Goal: Complete application form: Complete application form

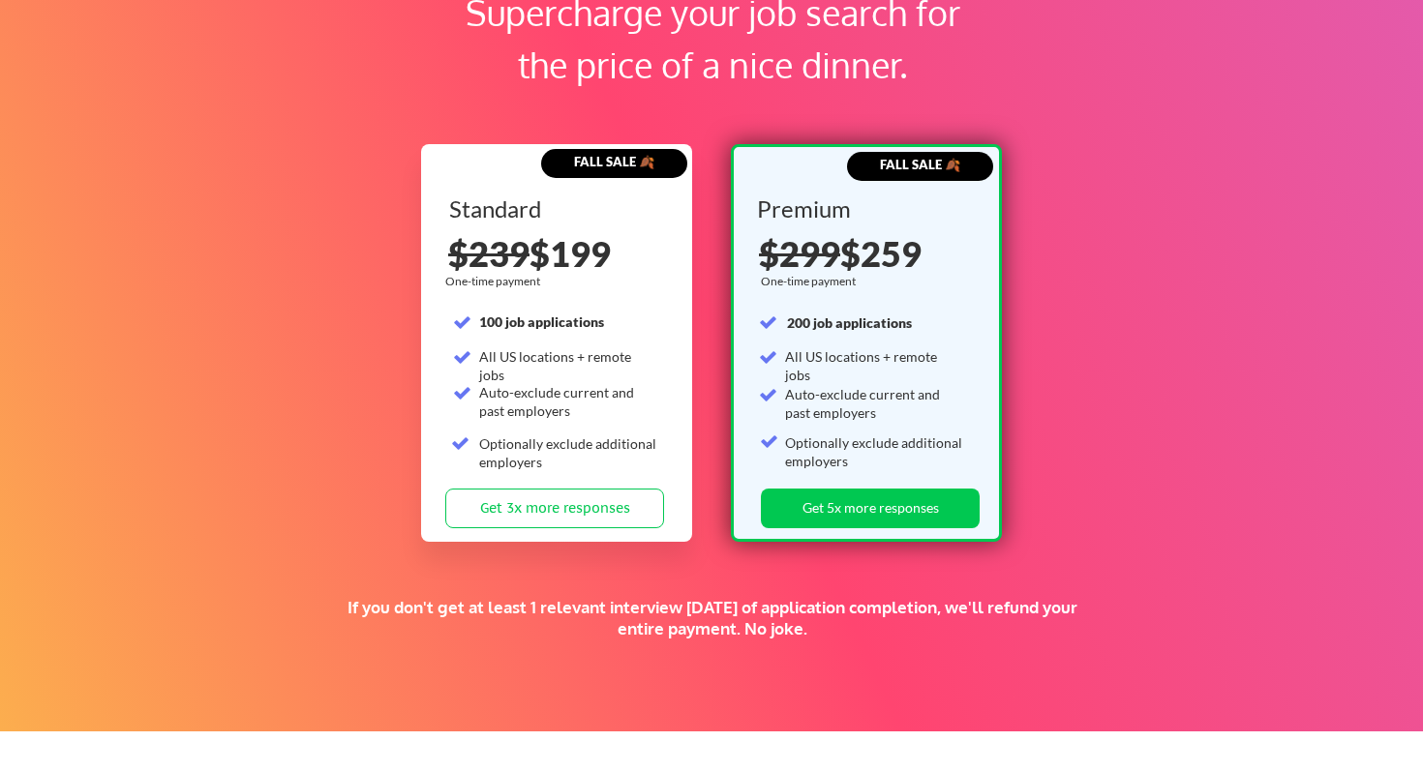
scroll to position [2967, 0]
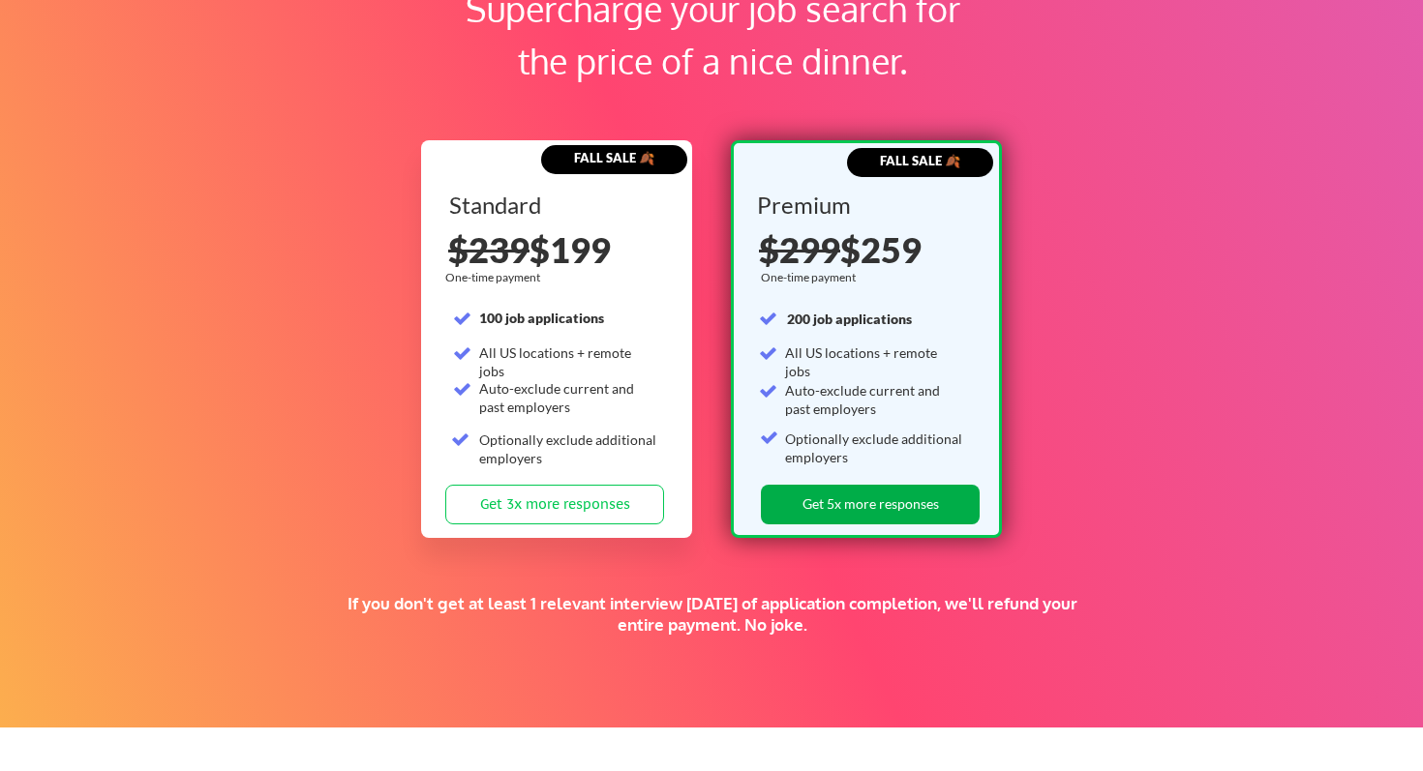
click at [904, 504] on button "Get 5x more responses" at bounding box center [870, 505] width 219 height 40
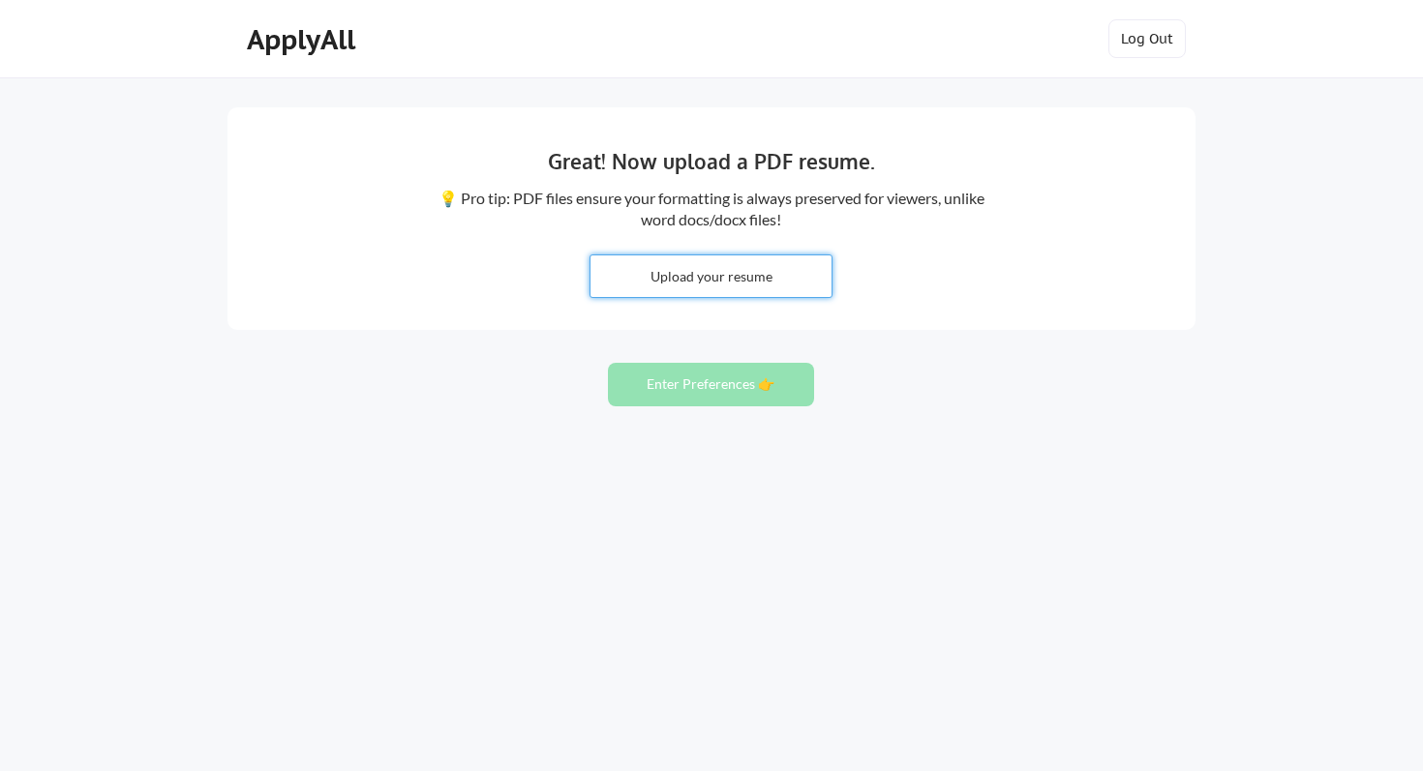
click at [742, 270] on input "file" at bounding box center [710, 276] width 241 height 42
type input "C:\fakepath\Jake Cawley PM Resume 2025.pdf"
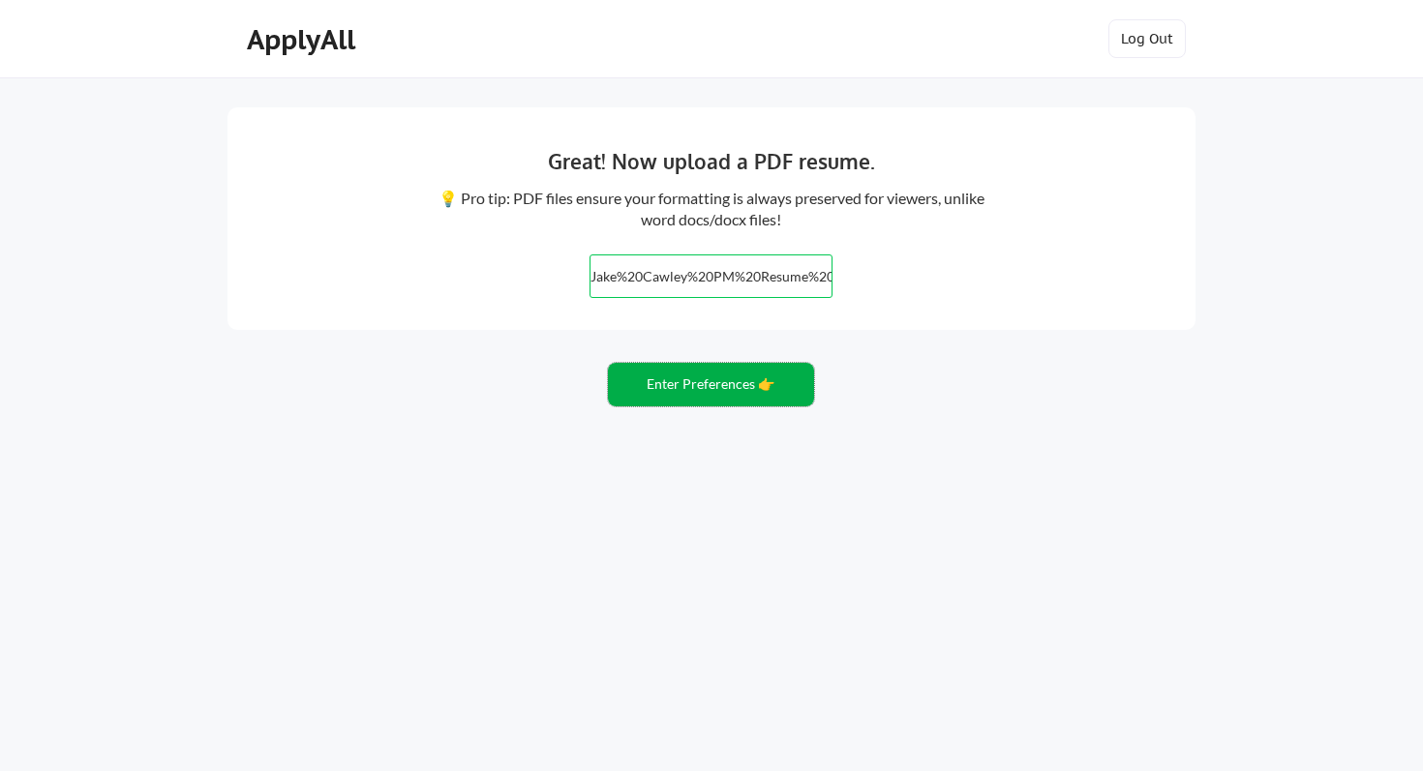
click at [701, 400] on button "Enter Preferences 👉" at bounding box center [711, 385] width 206 height 44
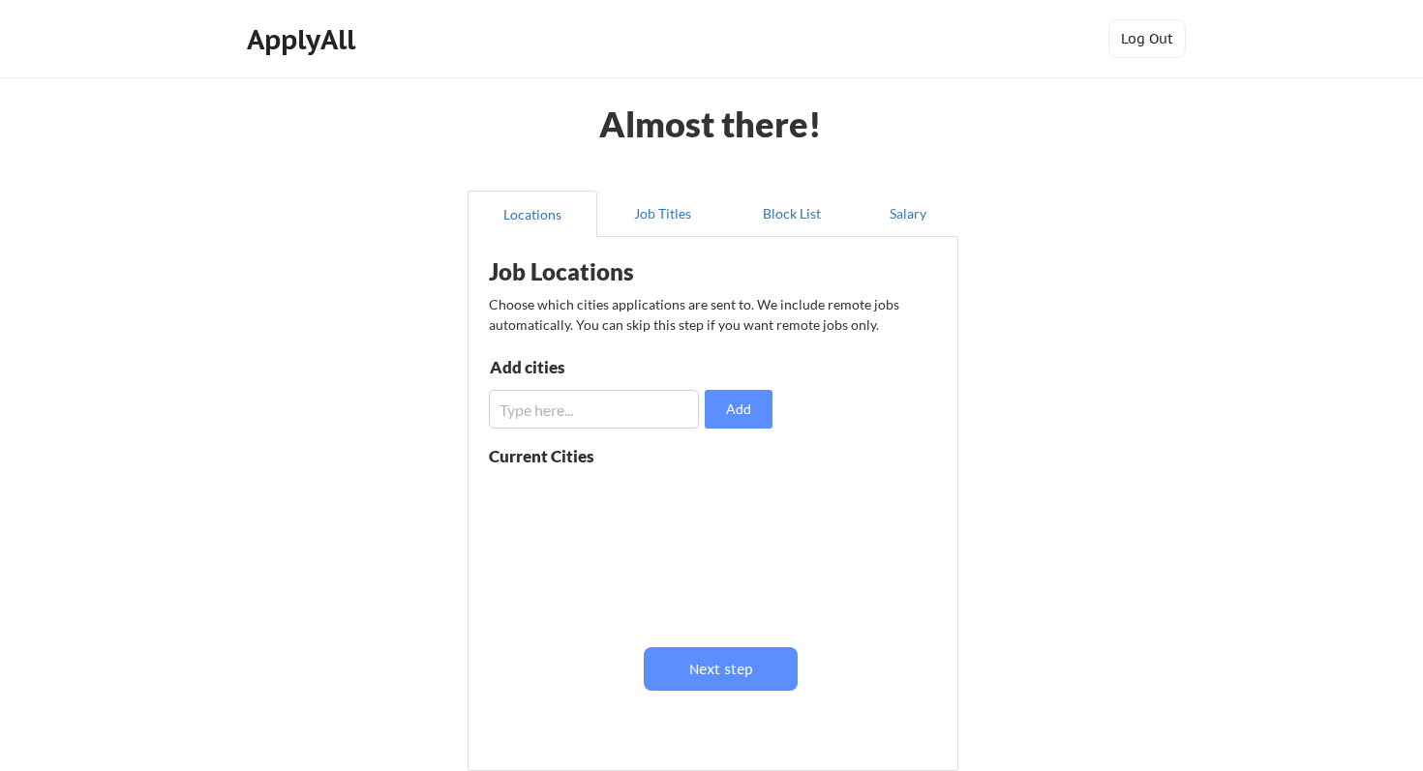
click at [641, 417] on input "input" at bounding box center [594, 409] width 210 height 39
type input "San Francisco"
click at [751, 420] on button "Add" at bounding box center [739, 409] width 68 height 39
click at [592, 420] on input "input" at bounding box center [594, 409] width 210 height 39
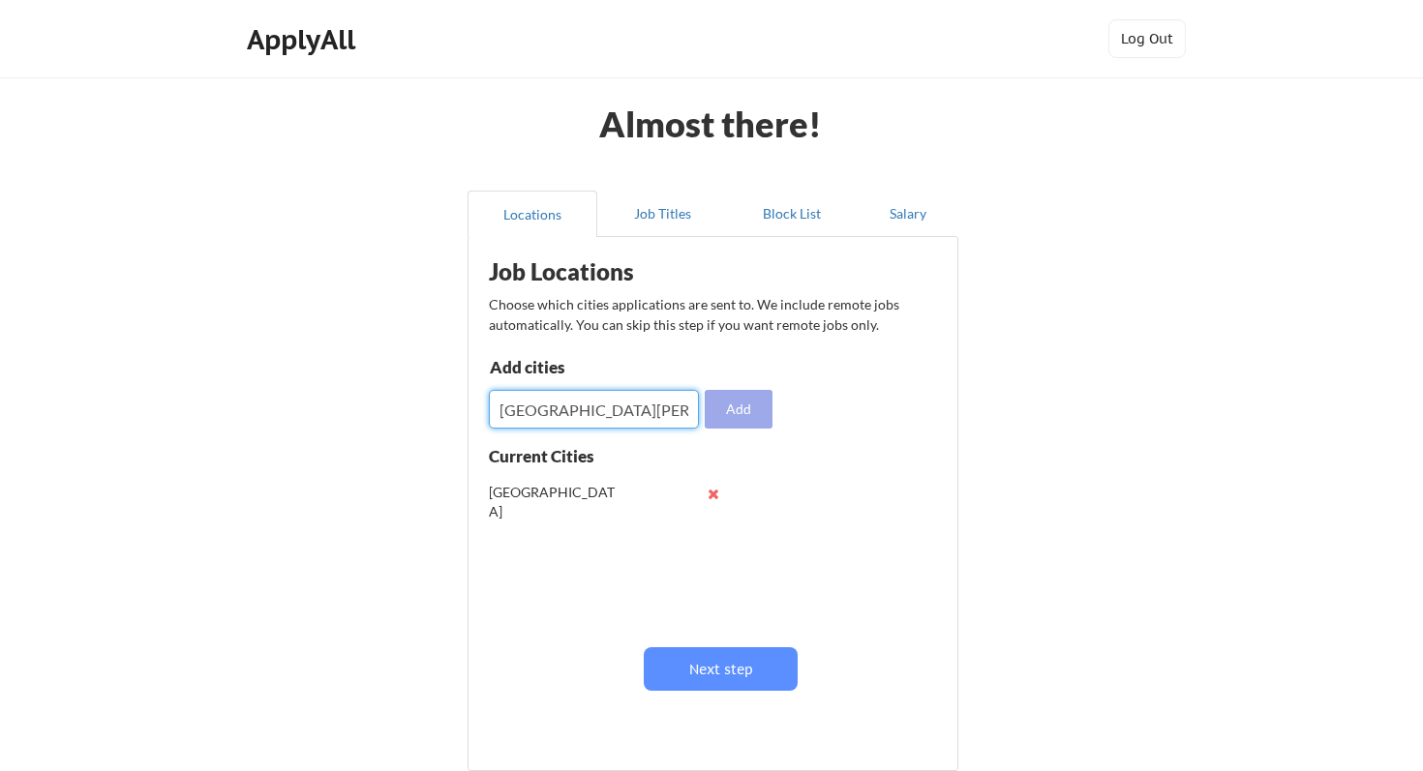
type input "[GEOGRAPHIC_DATA][PERSON_NAME]"
click at [715, 406] on button "Add" at bounding box center [739, 409] width 68 height 39
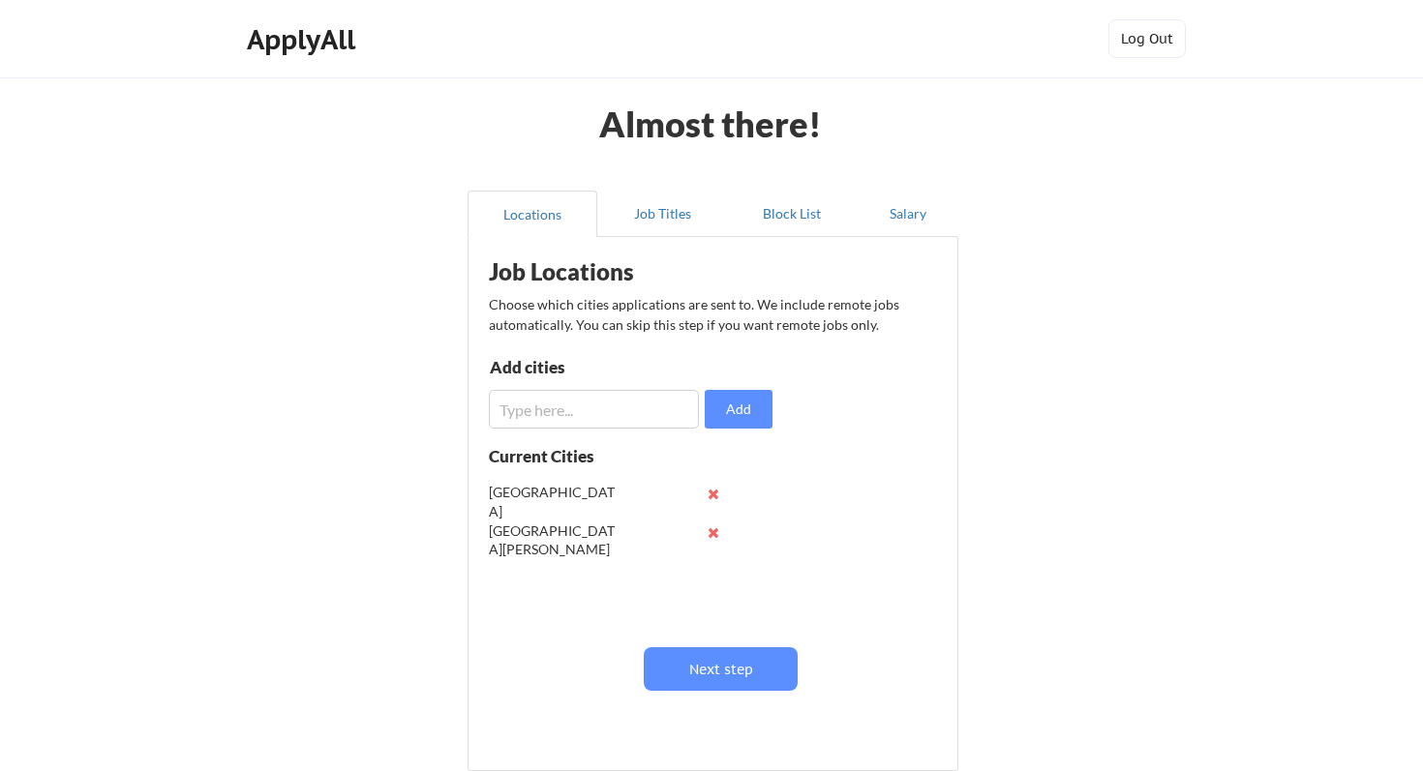
click at [616, 414] on input "input" at bounding box center [594, 409] width 210 height 39
type input "[GEOGRAPHIC_DATA]"
click at [747, 415] on button "Add" at bounding box center [739, 409] width 68 height 39
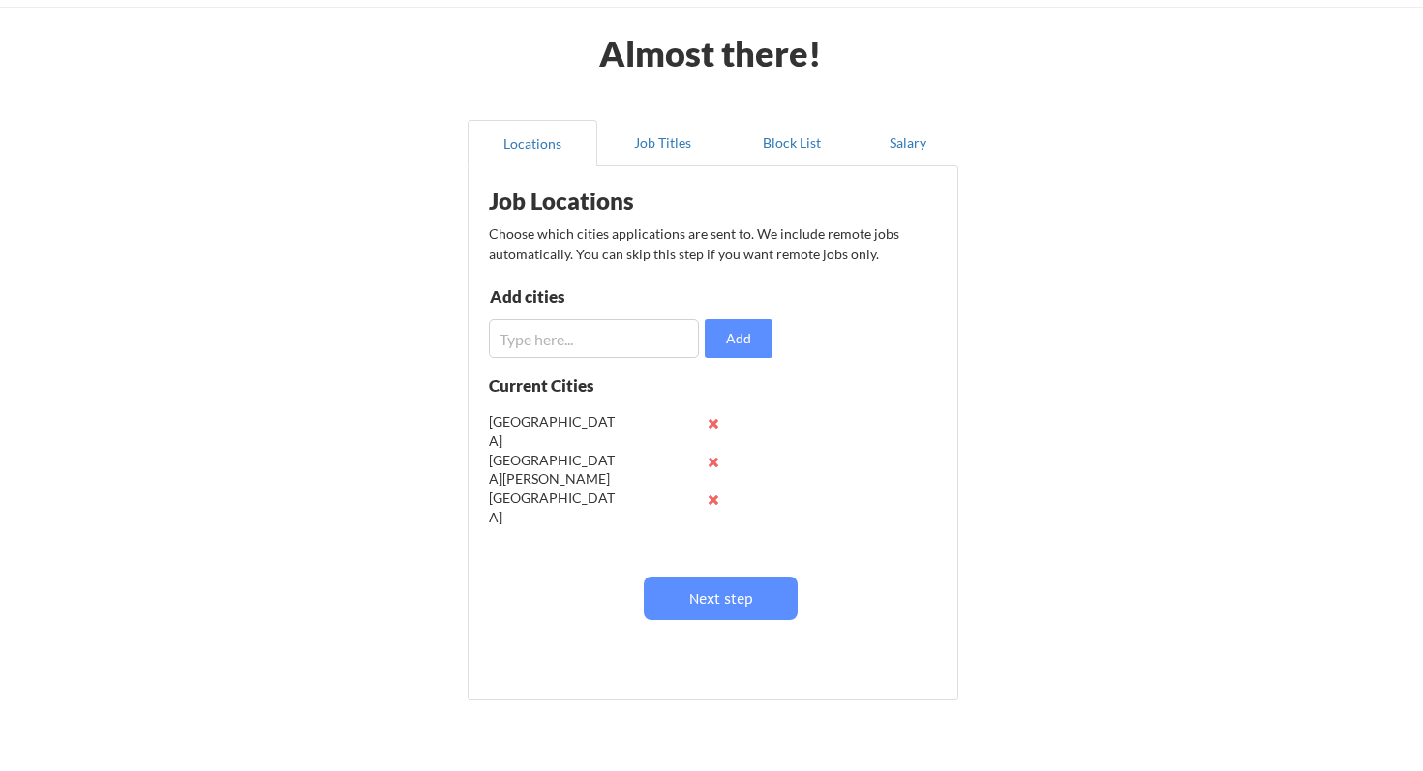
scroll to position [75, 0]
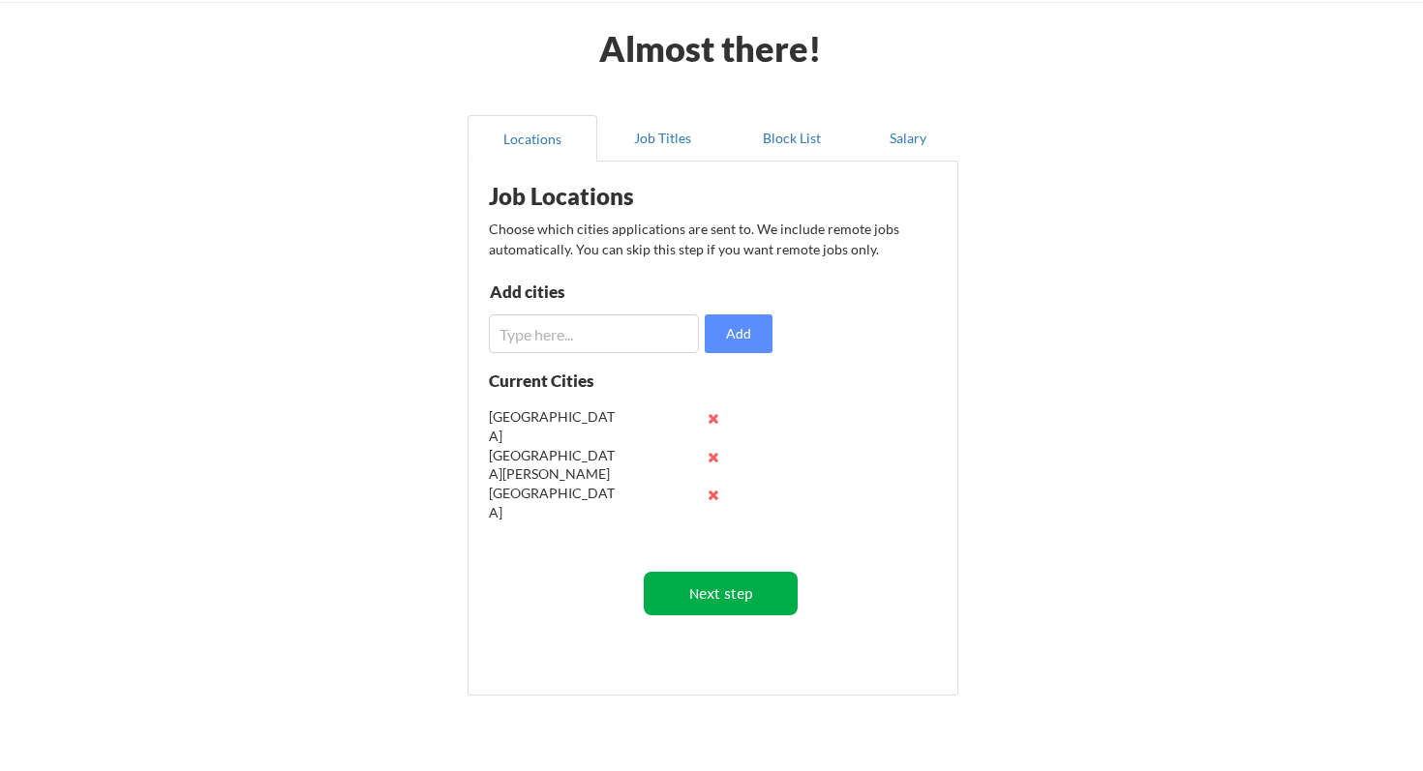
click at [773, 600] on button "Next step" at bounding box center [721, 594] width 154 height 44
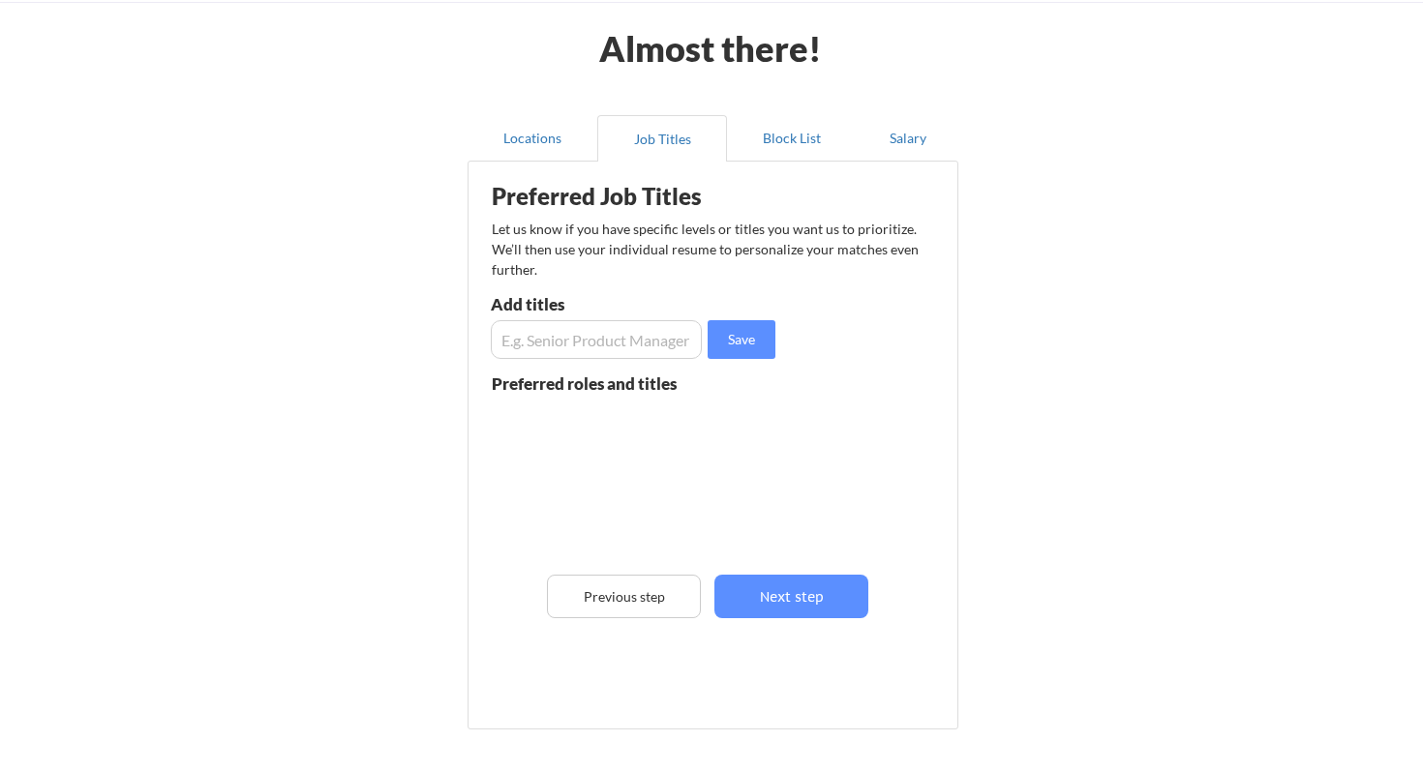
click at [582, 336] on input "input" at bounding box center [596, 339] width 211 height 39
type input "Senior Product Manager"
click at [744, 336] on button "Save" at bounding box center [741, 339] width 68 height 39
click at [621, 344] on input "input" at bounding box center [596, 339] width 211 height 39
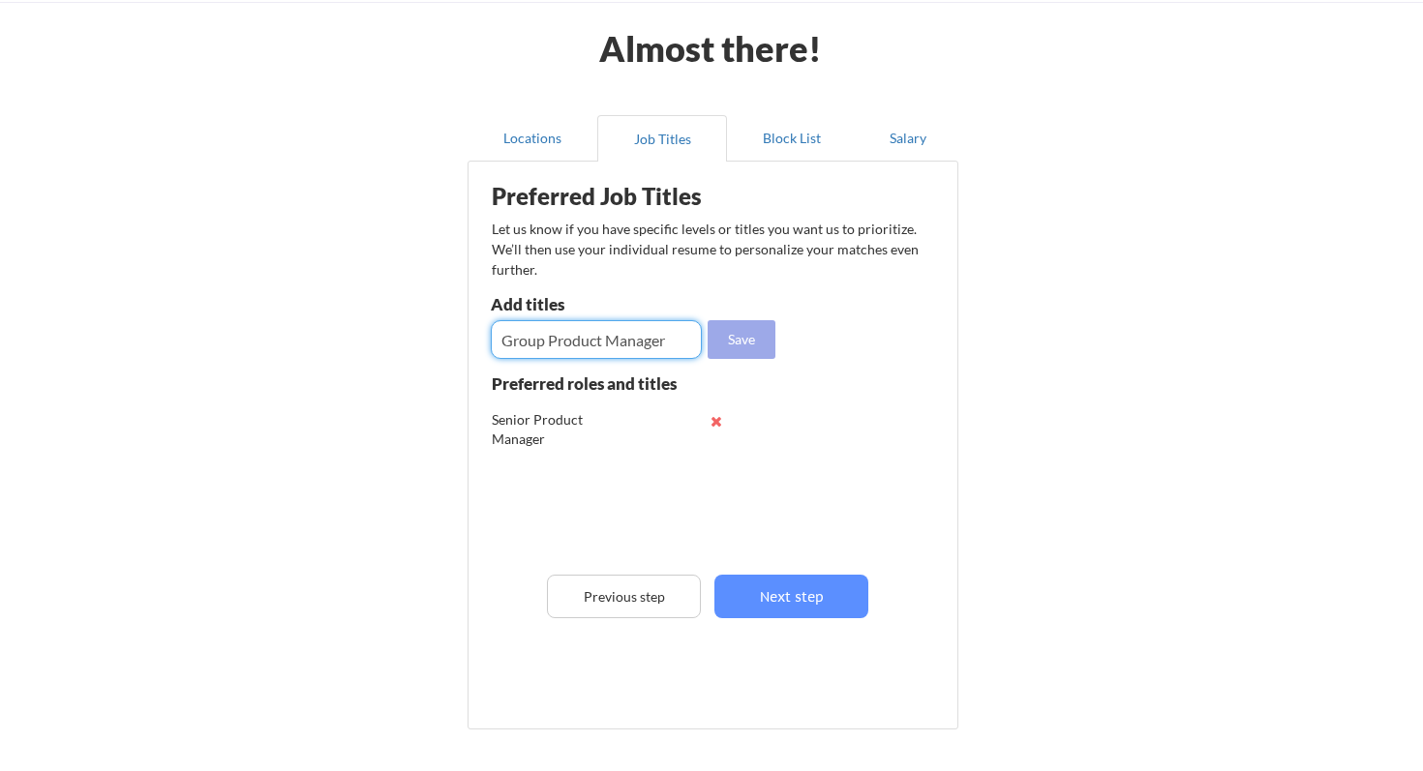
type input "Group Product Manager"
click at [735, 354] on button "Save" at bounding box center [741, 339] width 68 height 39
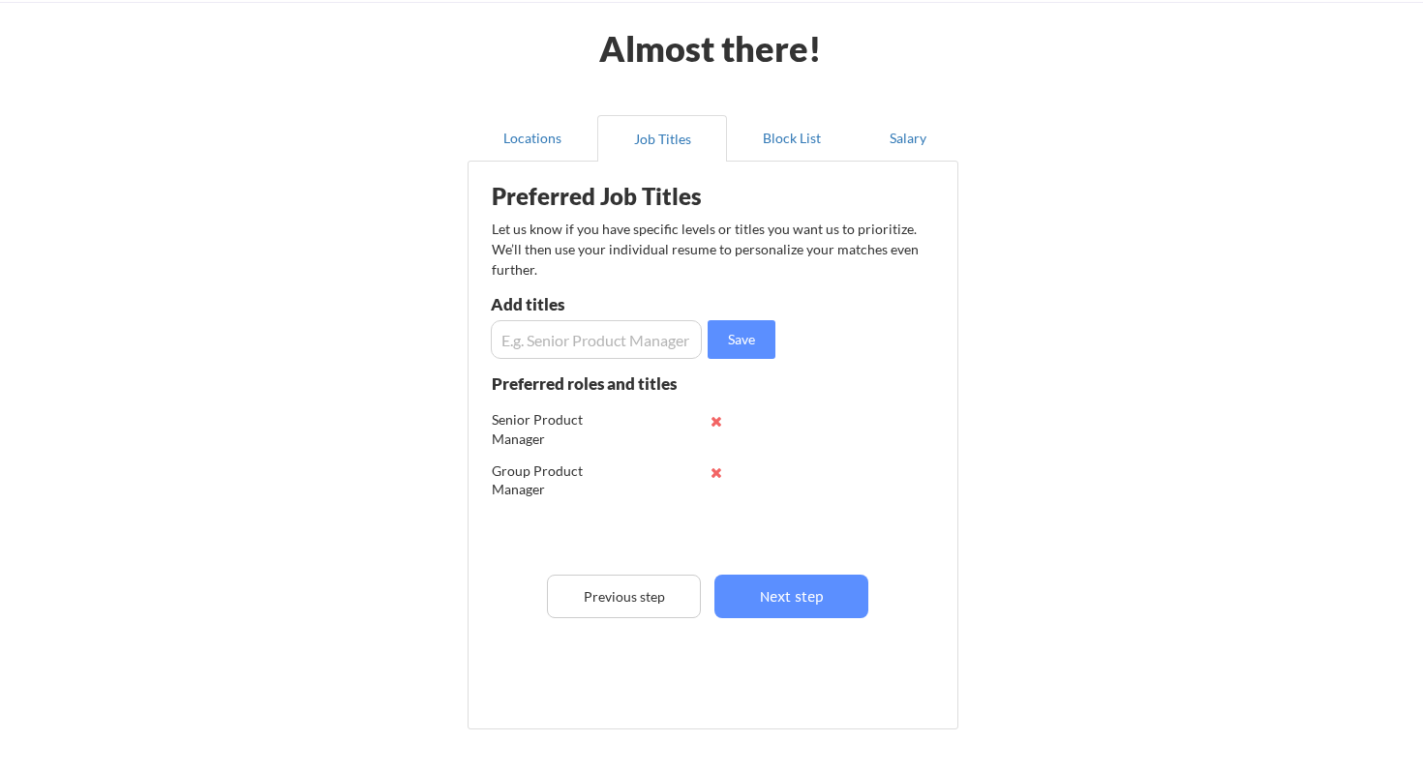
click at [641, 350] on input "input" at bounding box center [596, 339] width 211 height 39
type input "Staff Product Manager"
click at [735, 347] on button "Save" at bounding box center [741, 339] width 68 height 39
click at [628, 348] on input "input" at bounding box center [596, 339] width 211 height 39
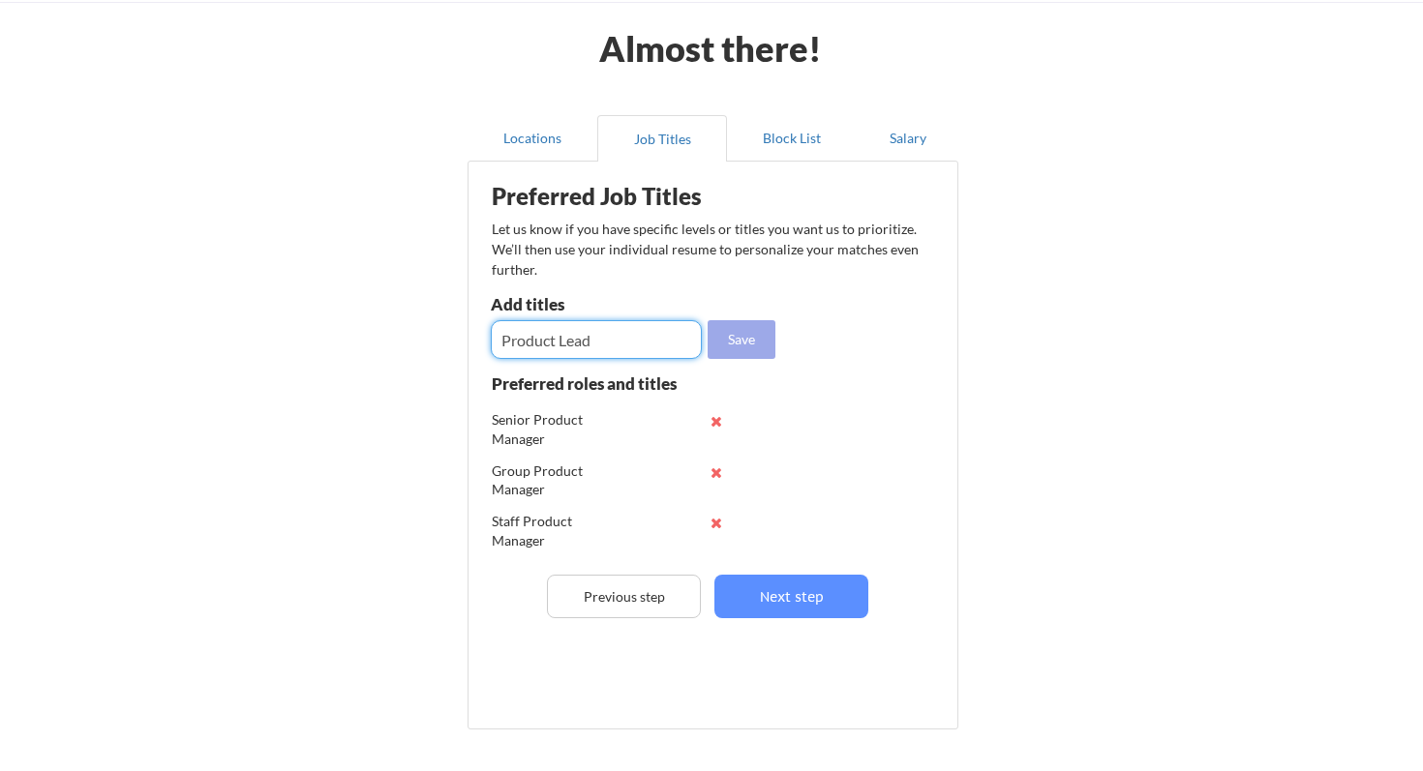
type input "Product Lead"
click at [752, 351] on button "Save" at bounding box center [741, 339] width 68 height 39
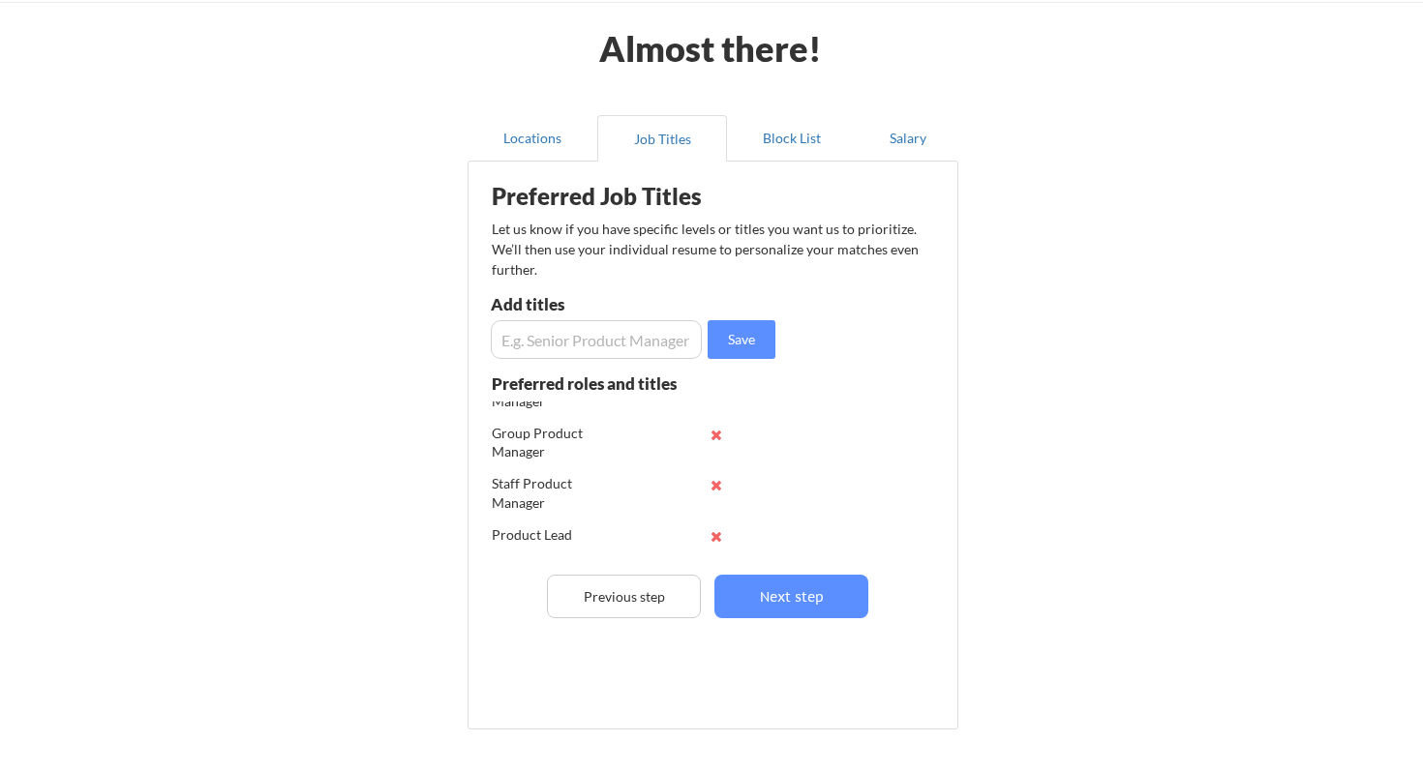
scroll to position [0, 0]
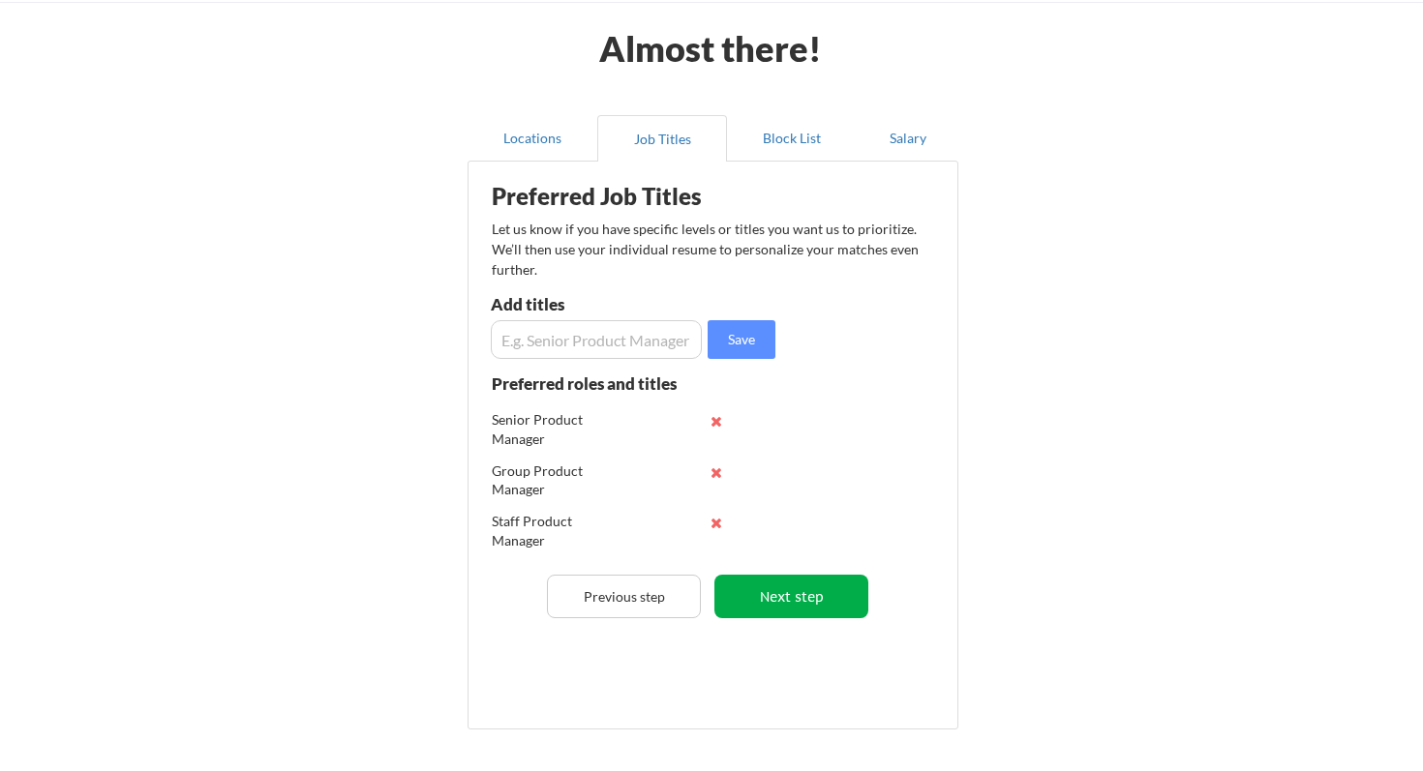
click at [794, 609] on button "Next step" at bounding box center [791, 597] width 154 height 44
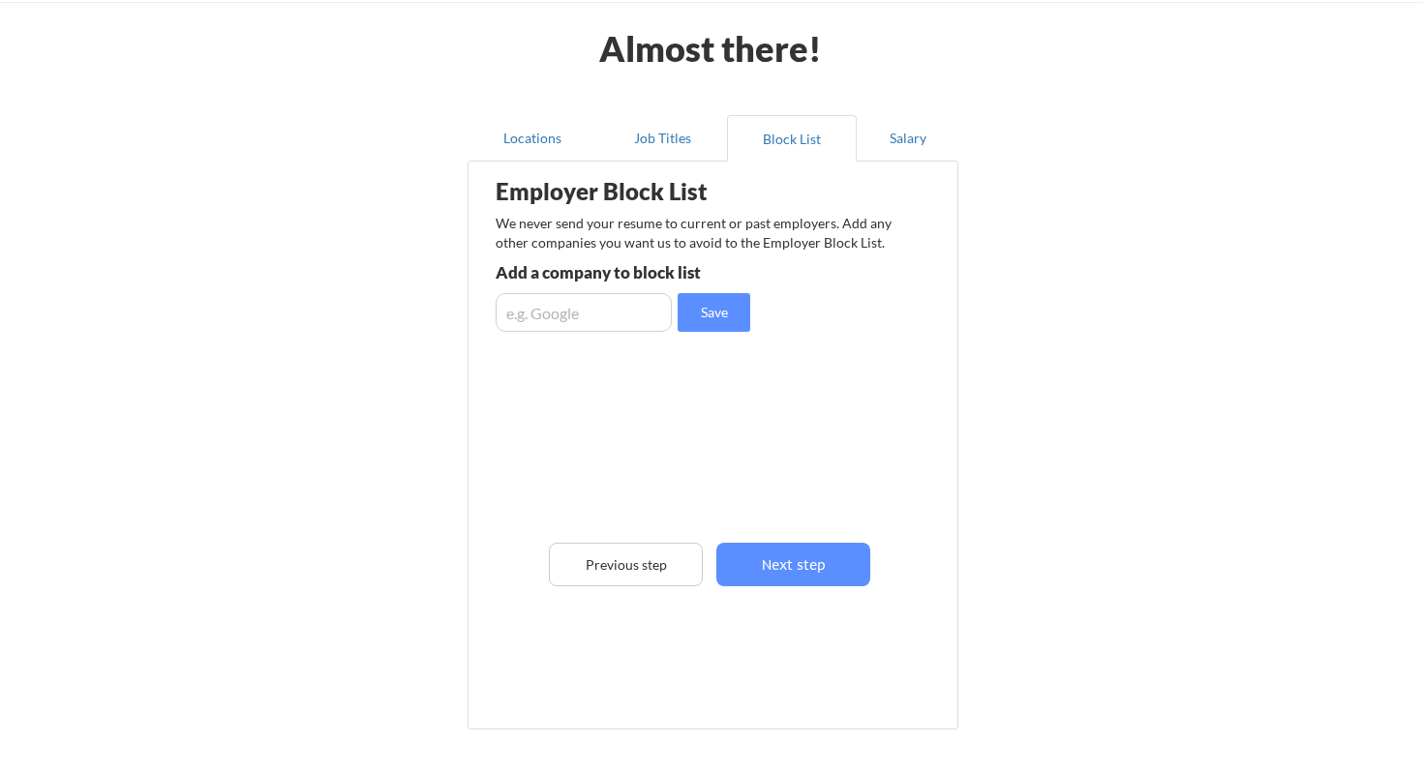
click at [563, 328] on input "input" at bounding box center [583, 312] width 176 height 39
type input "Deloitte"
click at [700, 320] on button "Save" at bounding box center [713, 312] width 73 height 39
click at [773, 555] on button "Next step" at bounding box center [793, 565] width 154 height 44
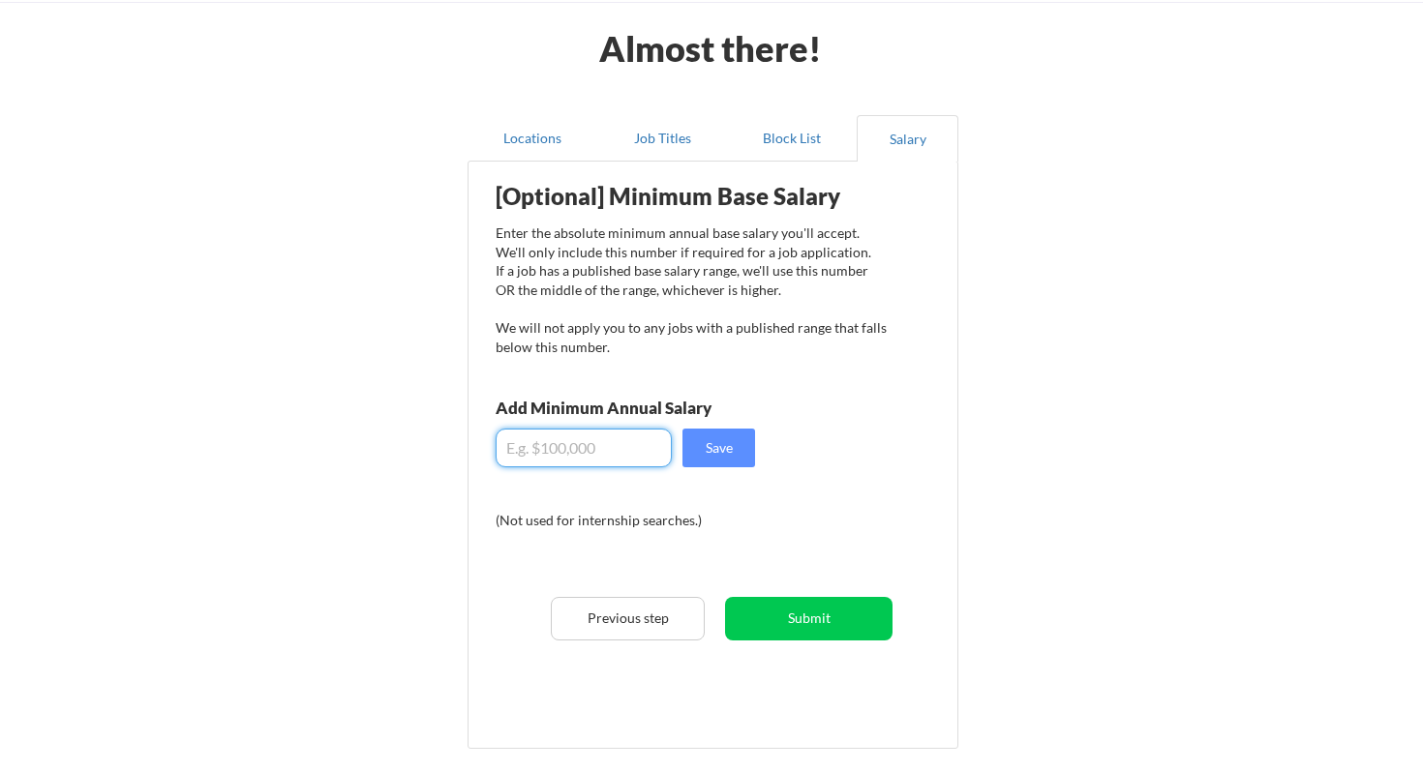
click at [585, 454] on input "input" at bounding box center [583, 448] width 176 height 39
type input "$250,000"
click at [888, 535] on div "[Optional] Minimum Base Salary Enter the absolute minimum annual base salary yo…" at bounding box center [716, 448] width 477 height 554
click at [732, 449] on button "Save" at bounding box center [718, 448] width 73 height 39
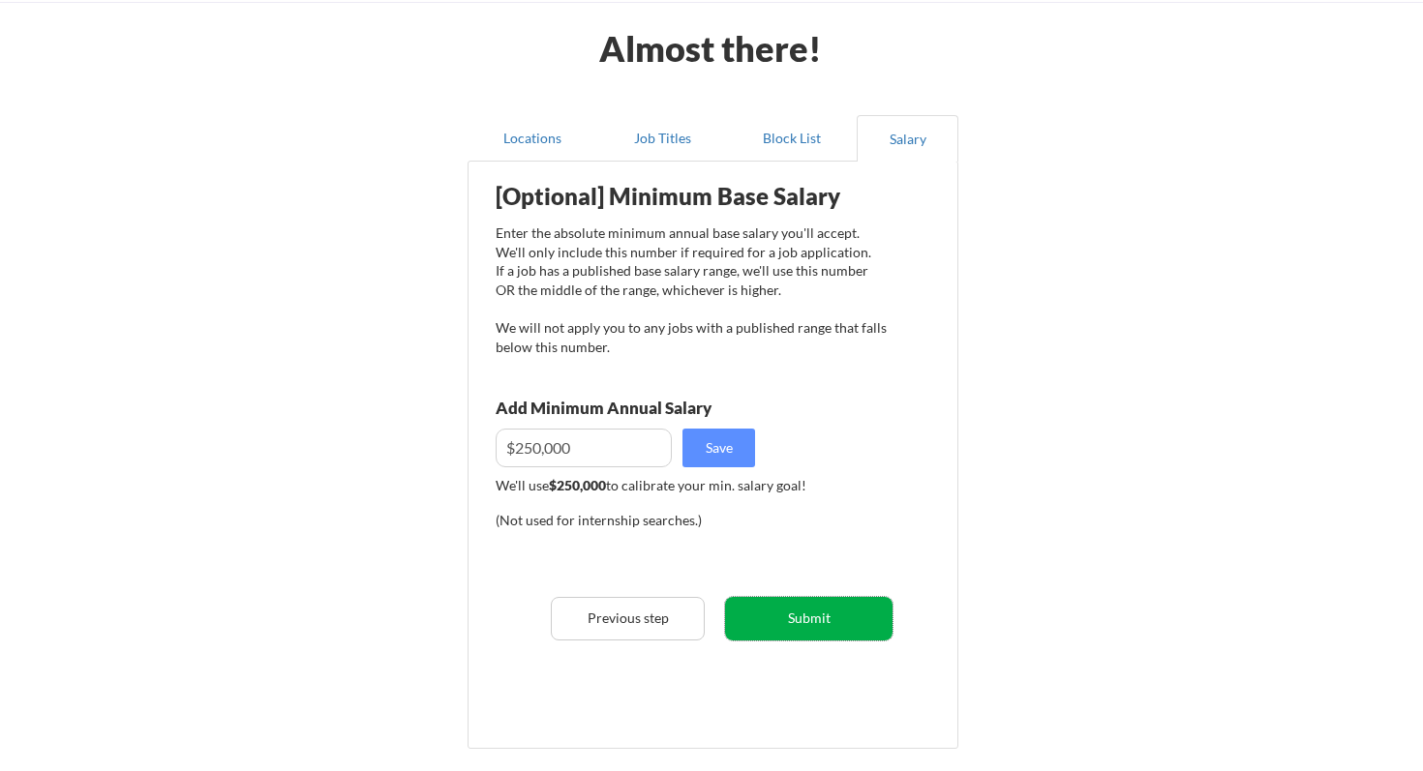
click at [792, 627] on button "Submit" at bounding box center [808, 619] width 167 height 44
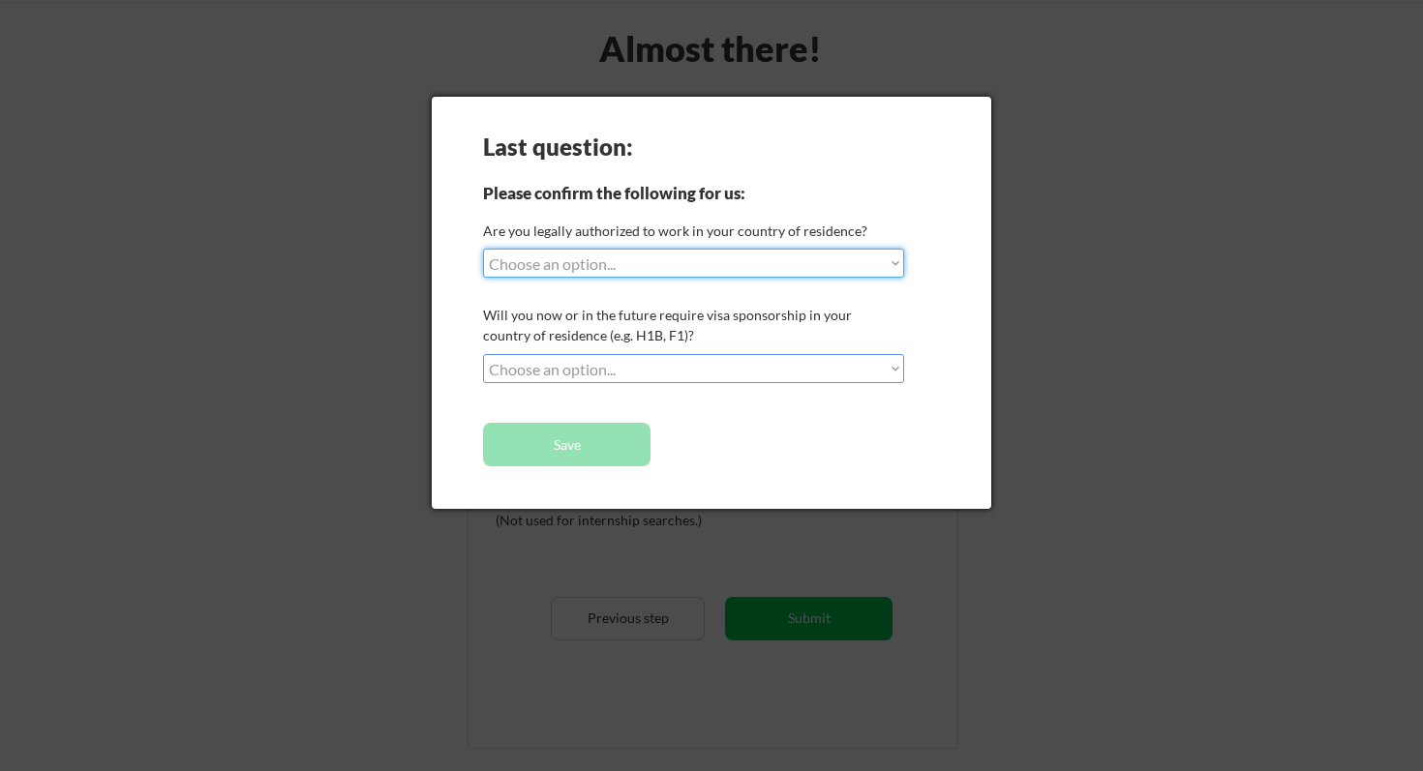
click at [694, 274] on select "Choose an option... Yes, I am a US Citizen Yes, I am a Canadian Citizen Yes, I …" at bounding box center [693, 263] width 421 height 29
select select ""yes__i_am_a_us_green_card_holder""
click at [483, 249] on select "Choose an option... Yes, I am a US Citizen Yes, I am a Canadian Citizen Yes, I …" at bounding box center [693, 263] width 421 height 29
click at [688, 366] on select "Choose an option... No, I will not need sponsorship Yes, I will need sponsorship" at bounding box center [693, 368] width 421 height 29
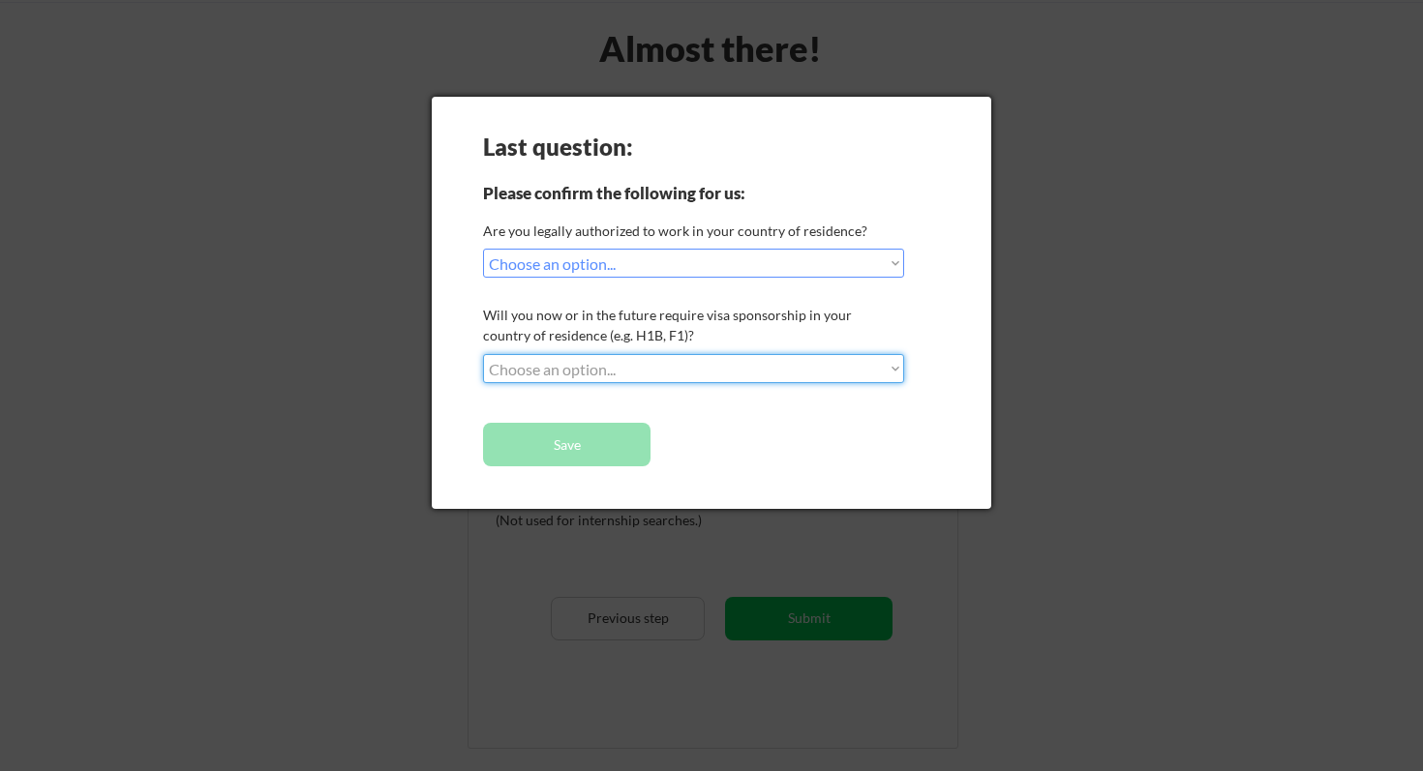
select select ""no__i_will_not_need_sponsorship""
click at [483, 354] on select "Choose an option... No, I will not need sponsorship Yes, I will need sponsorship" at bounding box center [693, 368] width 421 height 29
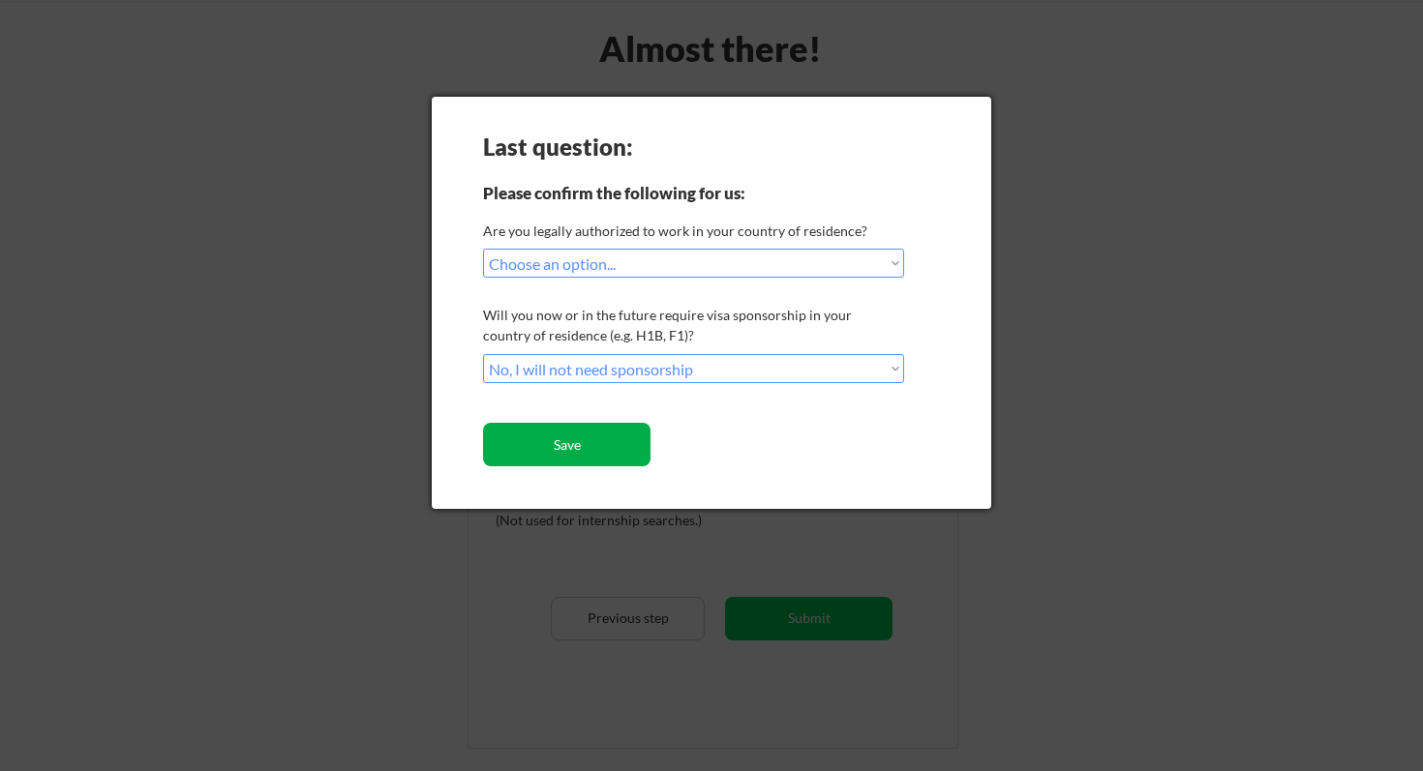
click at [587, 443] on button "Save" at bounding box center [566, 445] width 167 height 44
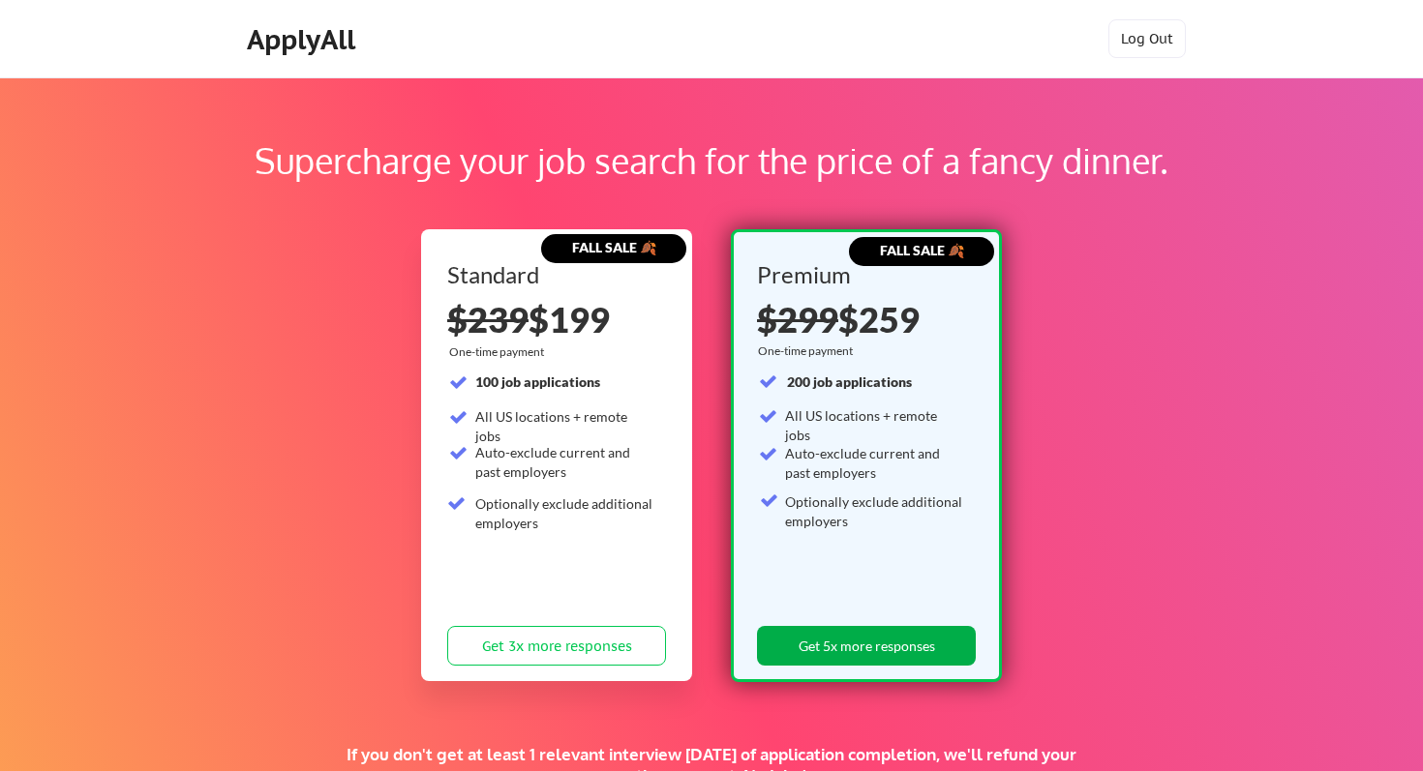
click at [908, 646] on button "Get 5x more responses" at bounding box center [866, 646] width 219 height 40
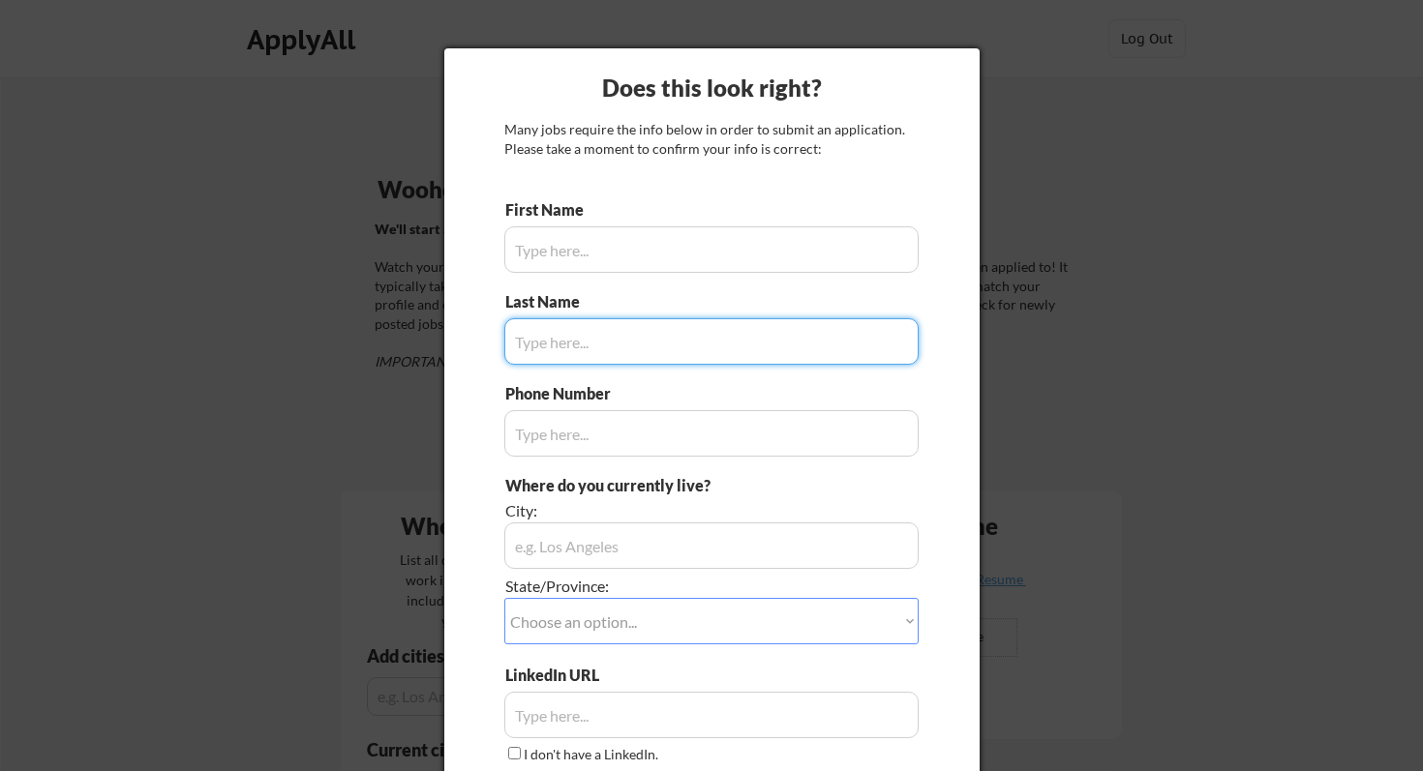
type input "[PERSON_NAME]"
type input "[PHONE_NUMBER]"
type input "[US_STATE]"
type input "[PERSON_NAME]"
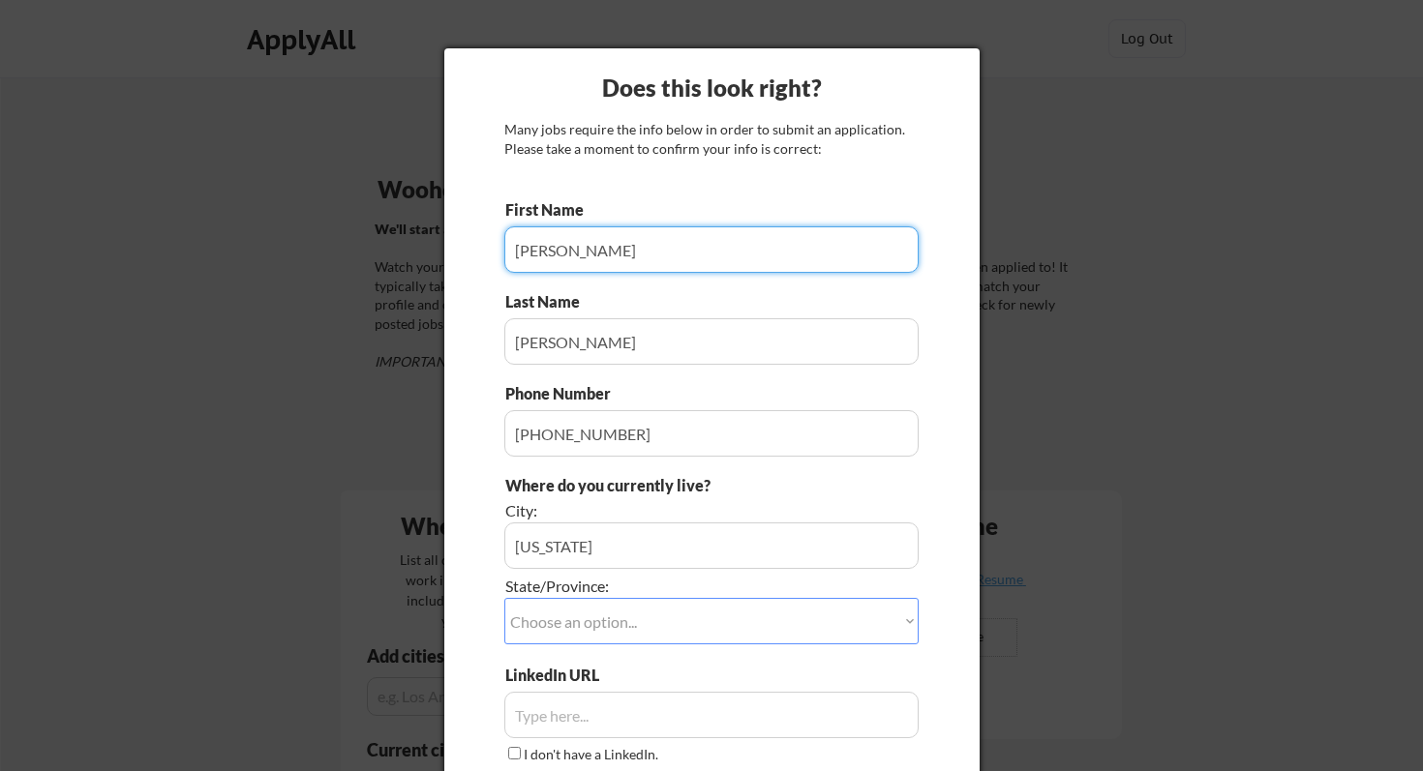
click at [660, 254] on input "input" at bounding box center [711, 249] width 414 height 46
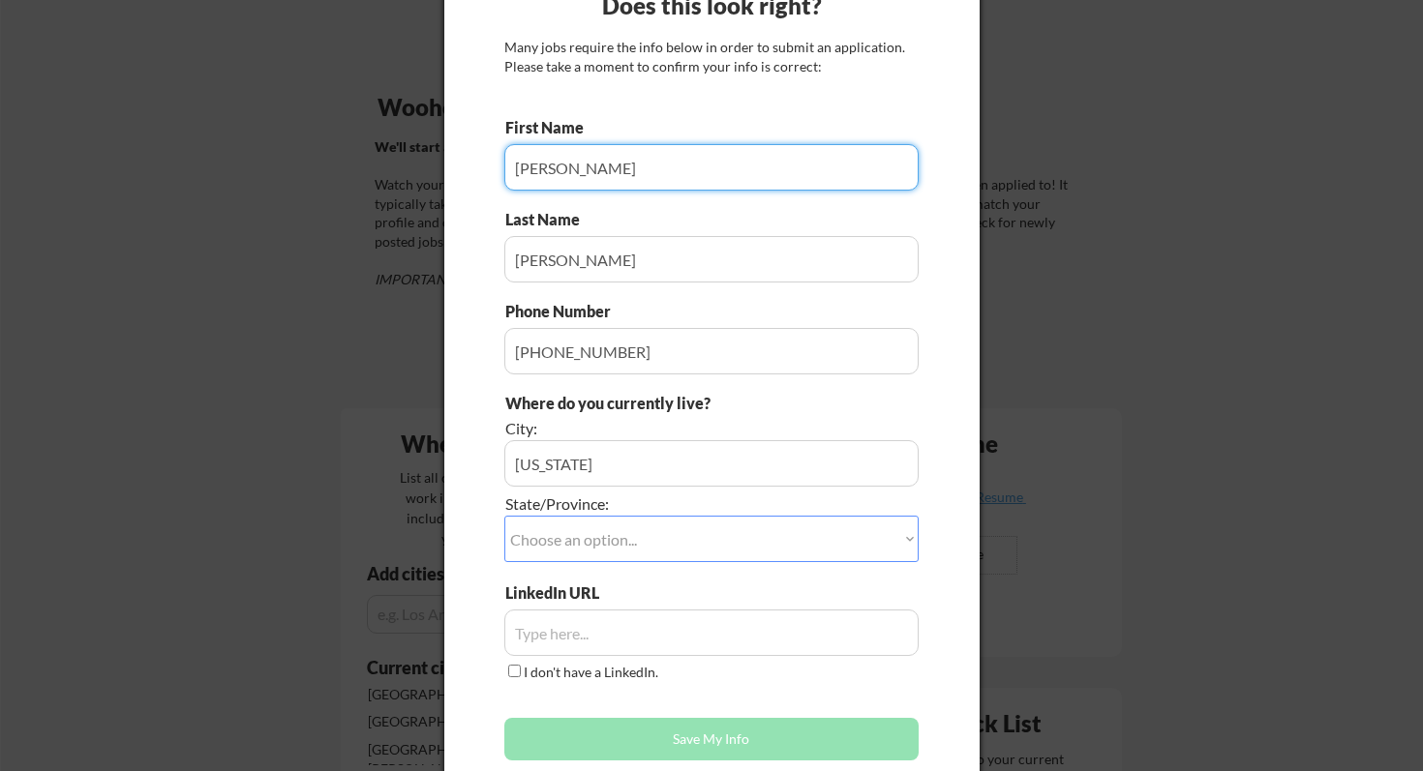
scroll to position [140, 0]
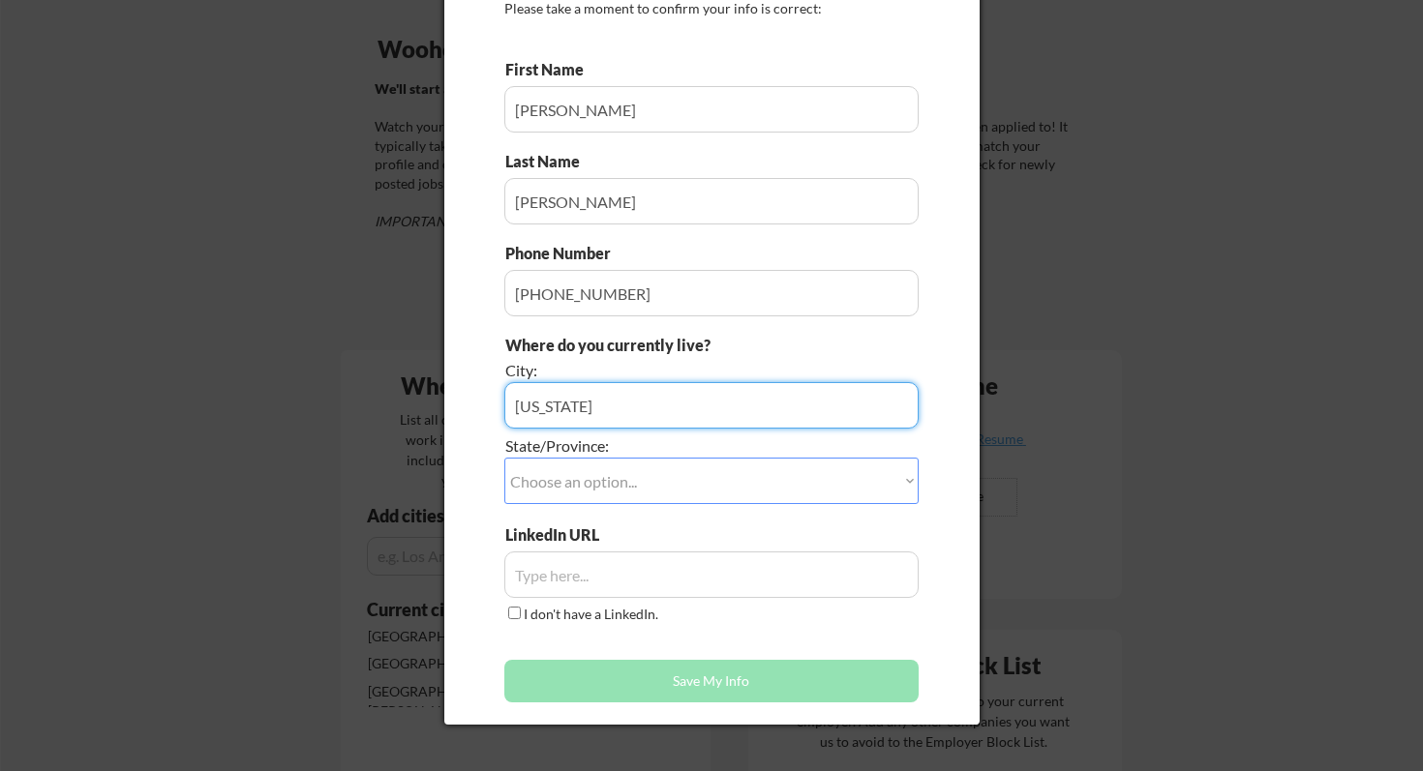
click at [548, 397] on input "input" at bounding box center [711, 405] width 414 height 46
type input "[GEOGRAPHIC_DATA]"
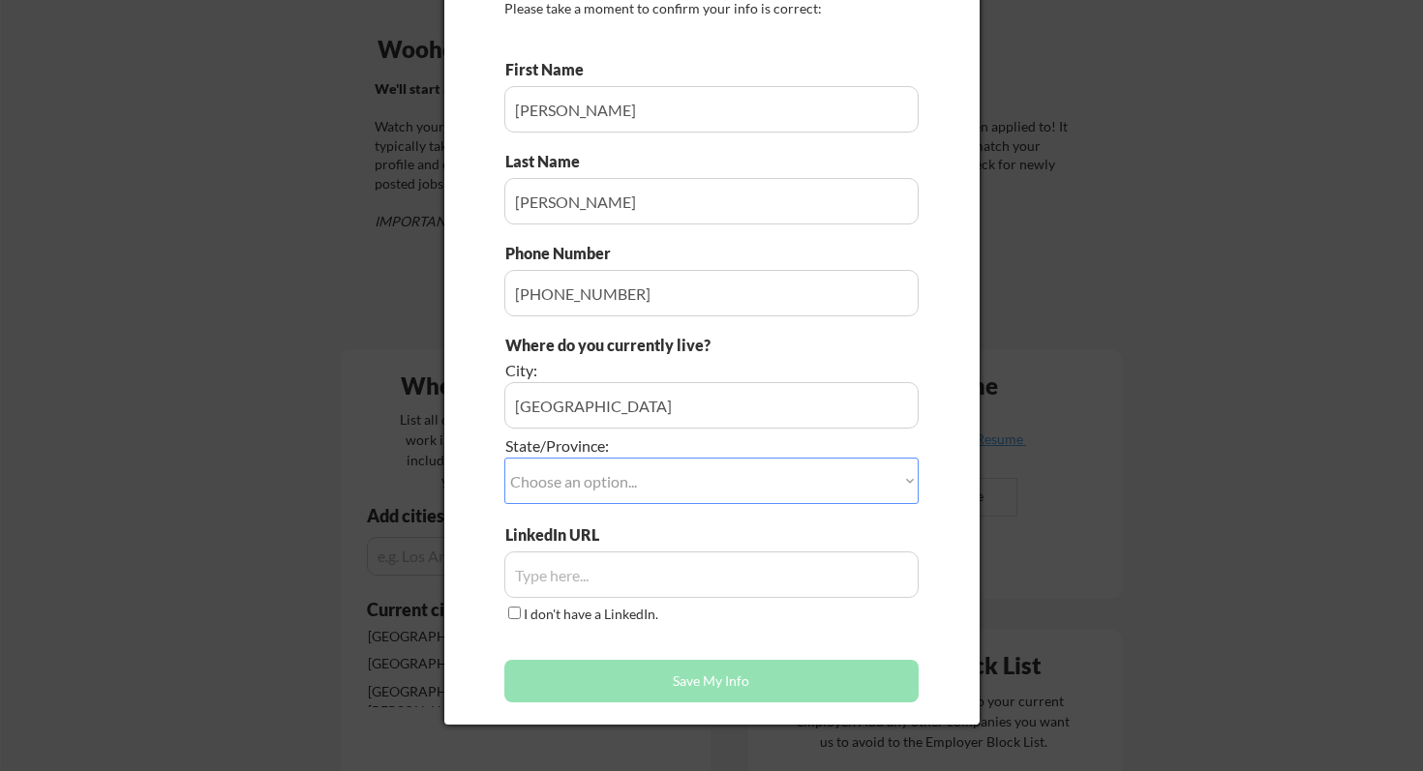
click at [931, 482] on div "Does this look right? Many jobs require the info below in order to submit an ap…" at bounding box center [711, 316] width 535 height 817
click at [712, 469] on select "Choose an option... Other/Not Applicable [US_STATE] [US_STATE] [GEOGRAPHIC_DATA…" at bounding box center [711, 481] width 414 height 46
select select ""[US_STATE]""
click at [504, 458] on select "Choose an option... Other/Not Applicable [US_STATE] [US_STATE] [GEOGRAPHIC_DATA…" at bounding box center [711, 481] width 414 height 46
click at [646, 573] on input "input" at bounding box center [711, 575] width 414 height 46
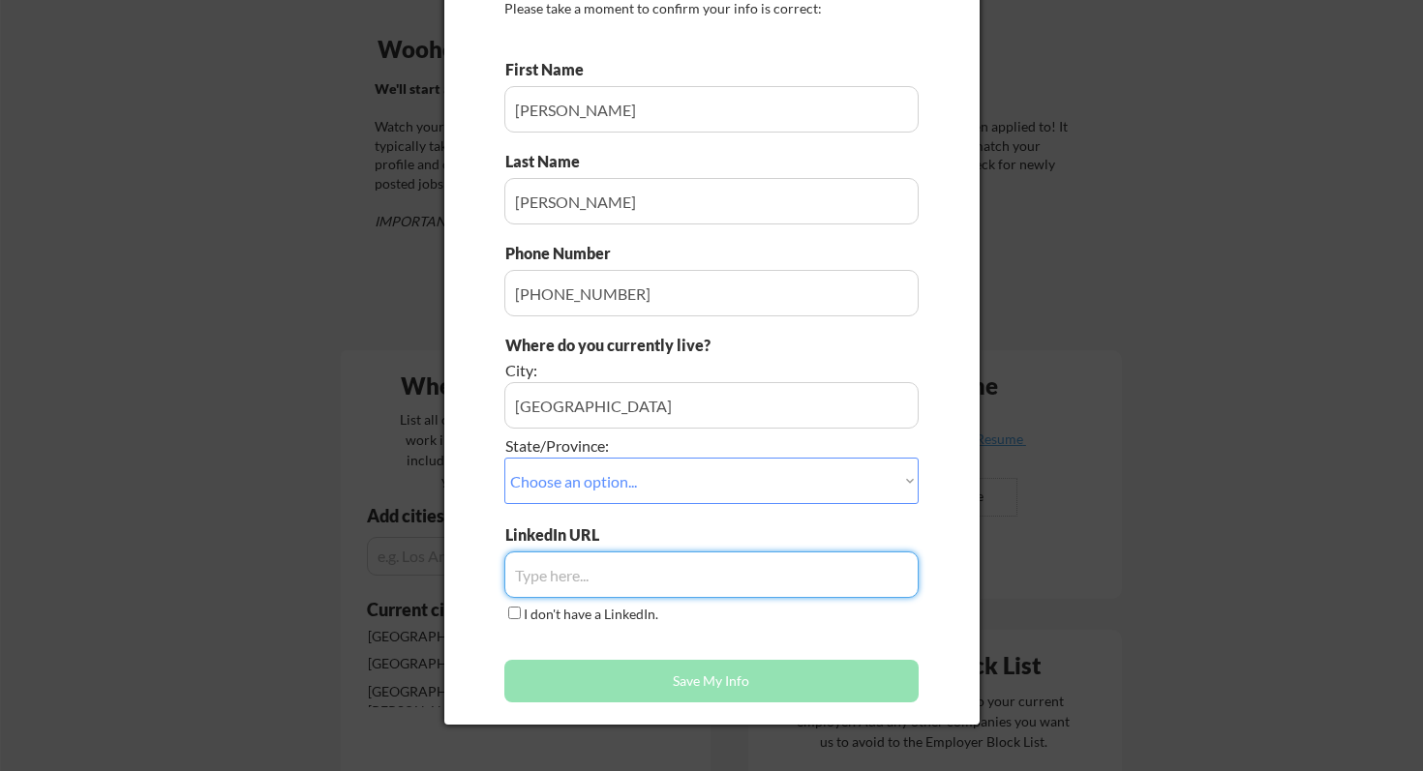
paste input "[URL][DOMAIN_NAME][PERSON_NAME]"
type input "[URL][DOMAIN_NAME][PERSON_NAME]"
click at [792, 619] on div "LinkedIn URL I don't have a LinkedIn." at bounding box center [711, 576] width 414 height 102
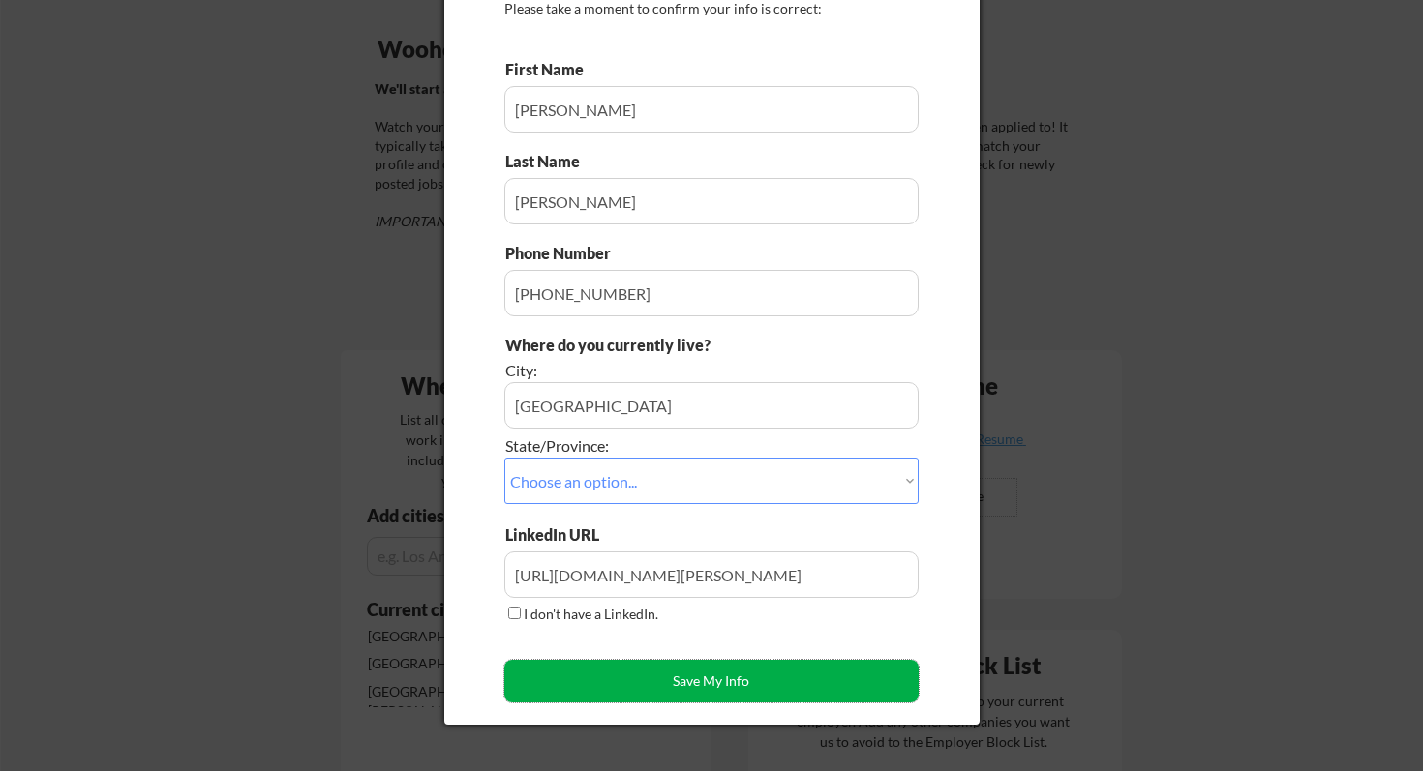
click at [744, 679] on button "Save My Info" at bounding box center [711, 681] width 414 height 43
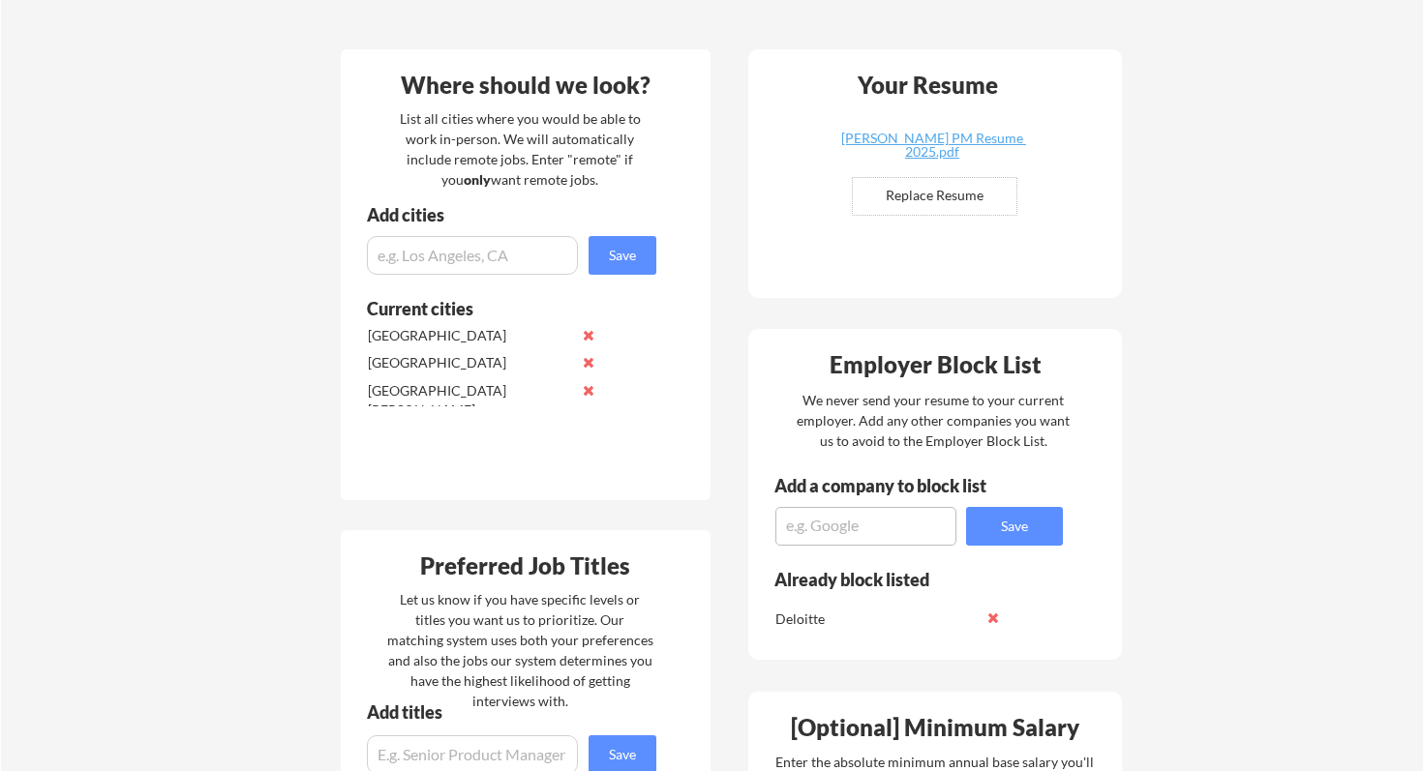
scroll to position [440, 0]
click at [973, 145] on div "[PERSON_NAME] PM Resume 2025.pdf" at bounding box center [932, 146] width 230 height 27
